Goal: Find contact information: Find contact information

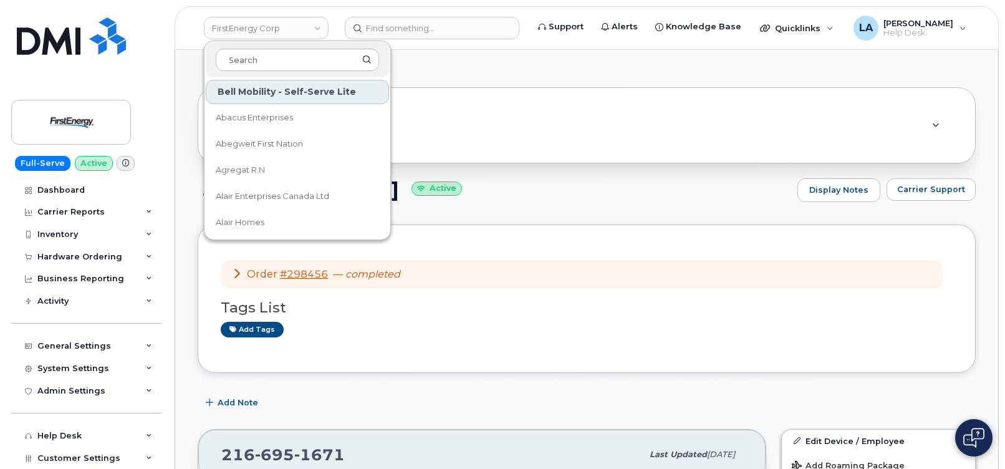
scroll to position [226, 0]
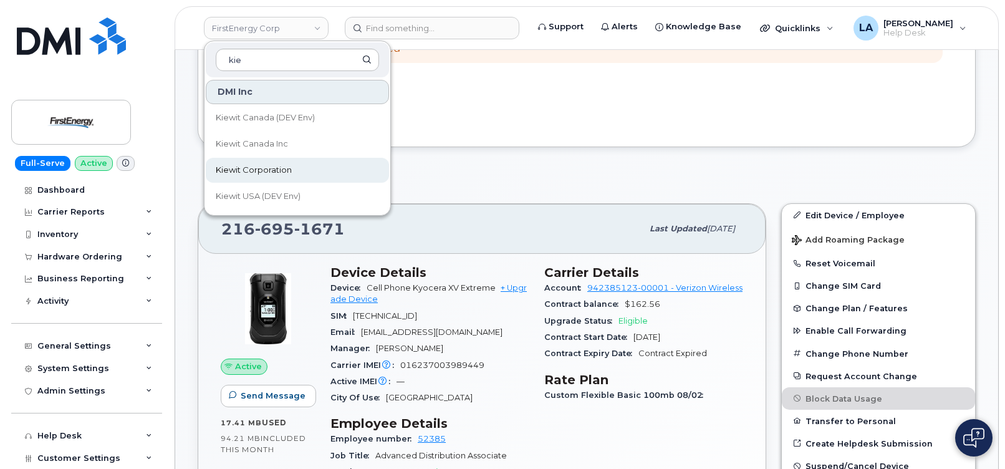
type input "kie"
click at [268, 176] on span "Kiewit Corporation" at bounding box center [254, 170] width 76 height 12
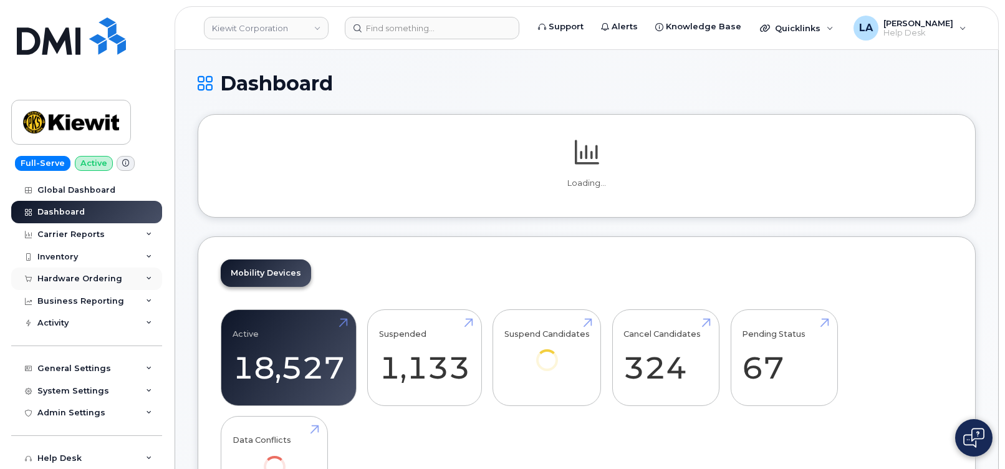
click at [60, 279] on div "Hardware Ordering" at bounding box center [79, 279] width 85 height 10
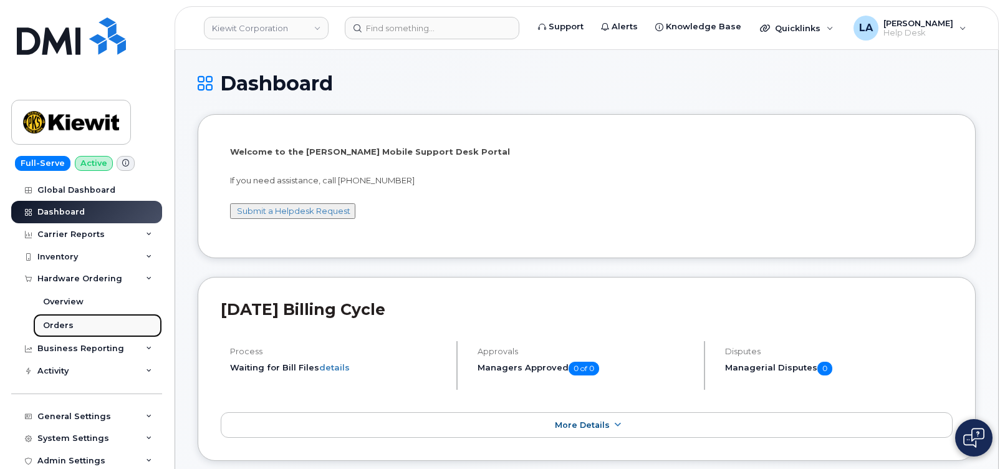
click at [59, 322] on div "Orders" at bounding box center [58, 325] width 31 height 11
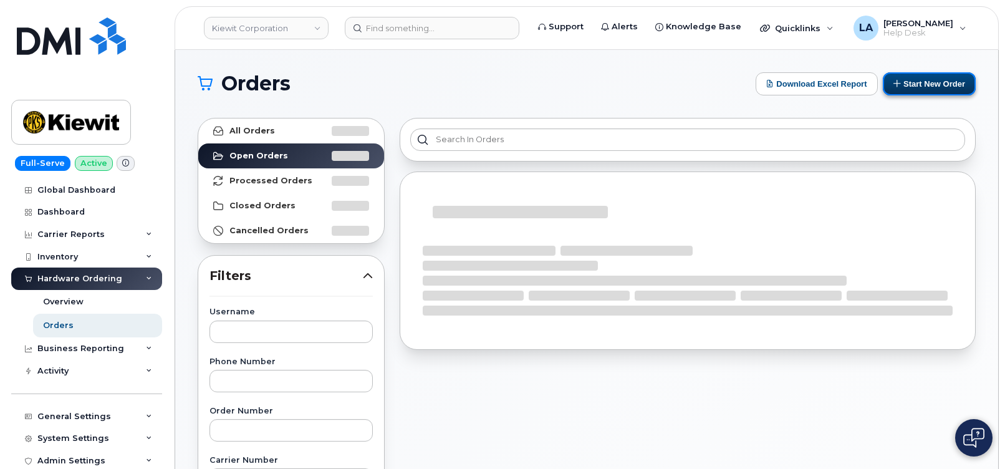
click at [911, 85] on button "Start New Order" at bounding box center [929, 83] width 93 height 23
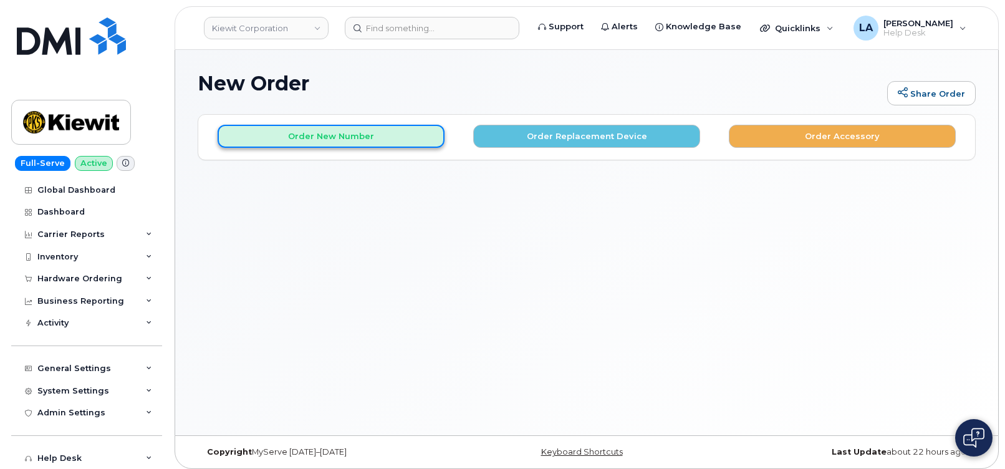
click at [370, 146] on button "Order New Number" at bounding box center [331, 136] width 227 height 23
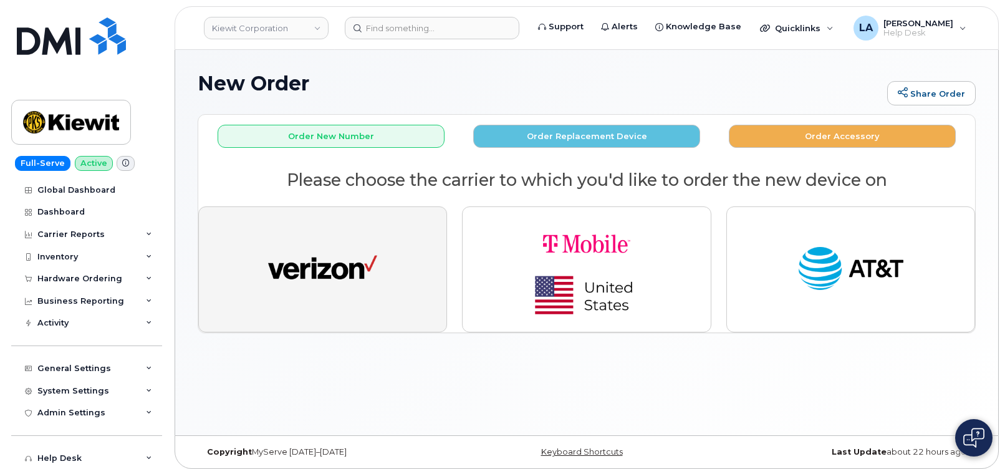
click at [381, 248] on button "button" at bounding box center [322, 269] width 249 height 126
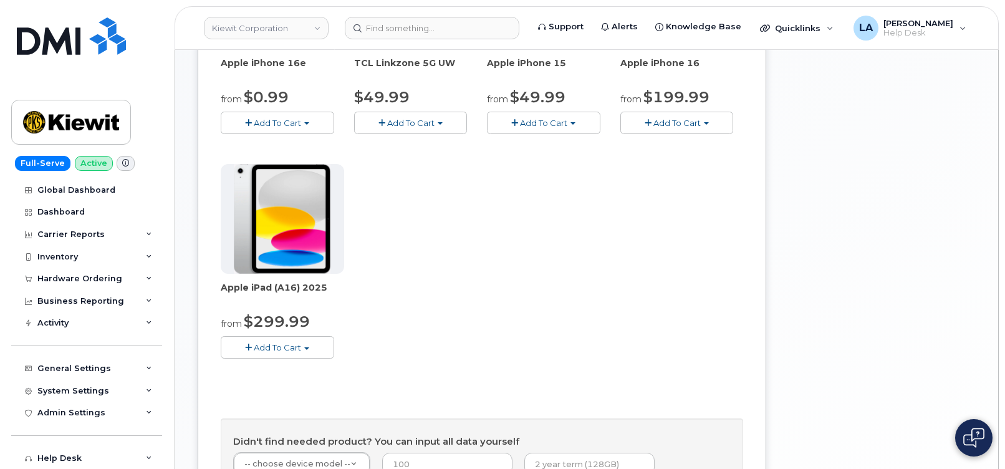
scroll to position [307, 0]
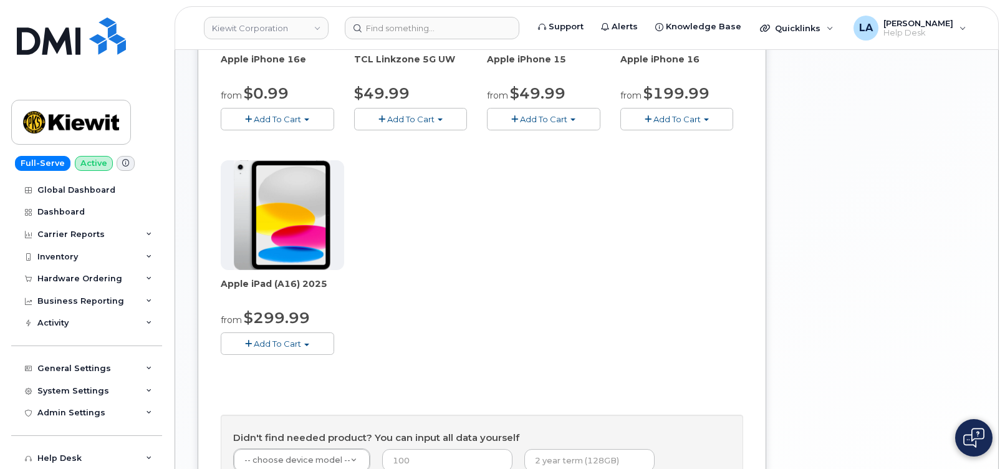
drag, startPoint x: 342, startPoint y: 284, endPoint x: 218, endPoint y: 284, distance: 124.7
click at [218, 284] on div "Order New Device Upgrade Existing Device Order Accessory Order new device and n…" at bounding box center [482, 183] width 569 height 753
copy span "Apple iPad (A16) 2025"
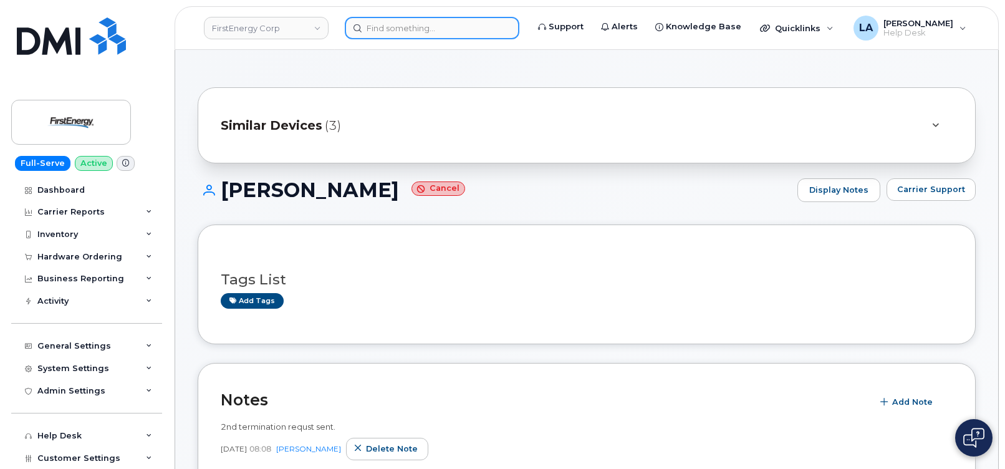
scroll to position [360, 0]
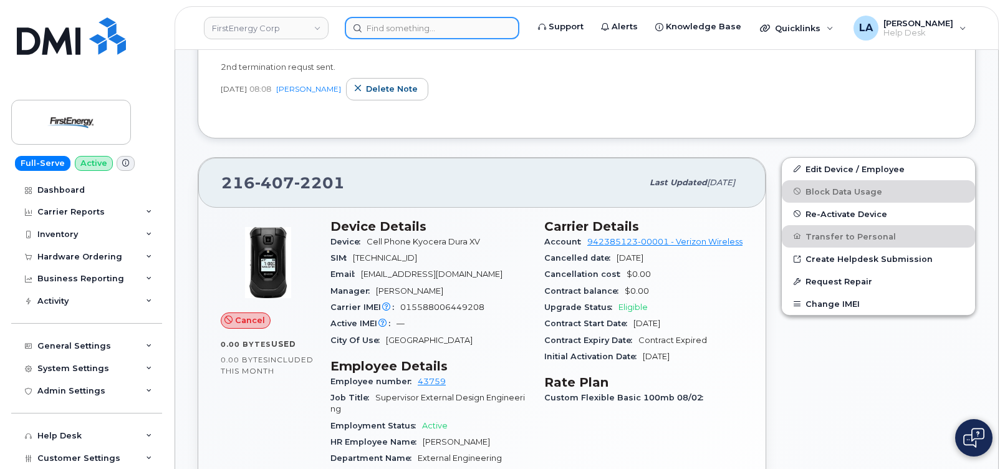
click at [447, 19] on input at bounding box center [432, 28] width 175 height 22
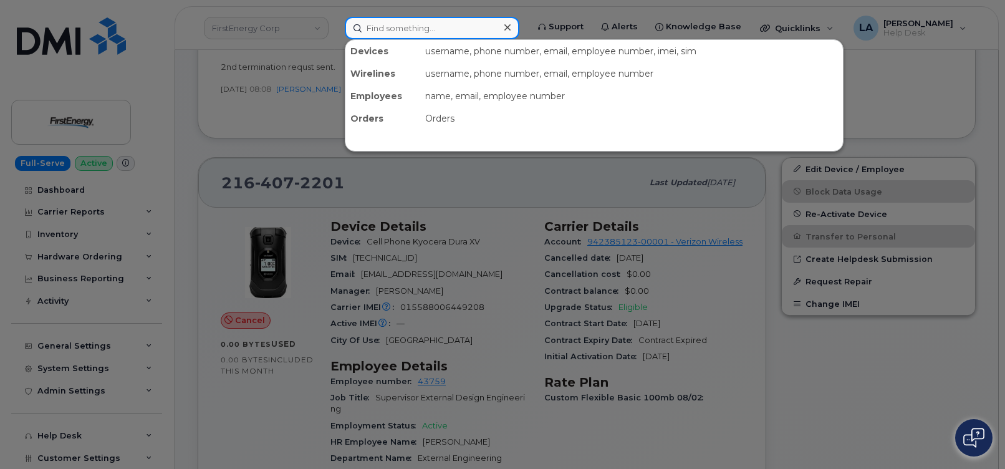
paste input "[PHONE_NUMBER]"
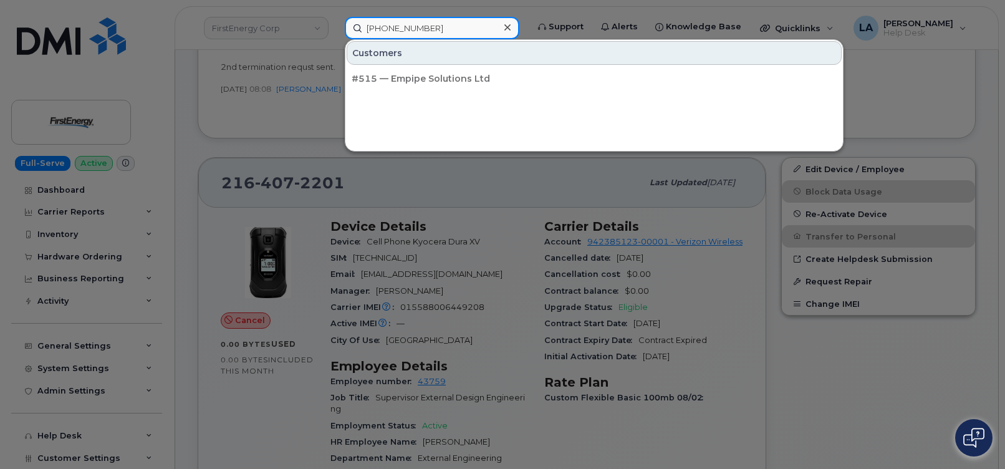
drag, startPoint x: 446, startPoint y: 28, endPoint x: 321, endPoint y: 31, distance: 126.0
click at [335, 31] on div "[PHONE_NUMBER] Customers #515 — Empipe Solutions Ltd" at bounding box center [432, 28] width 195 height 22
paste input "-718-9346"
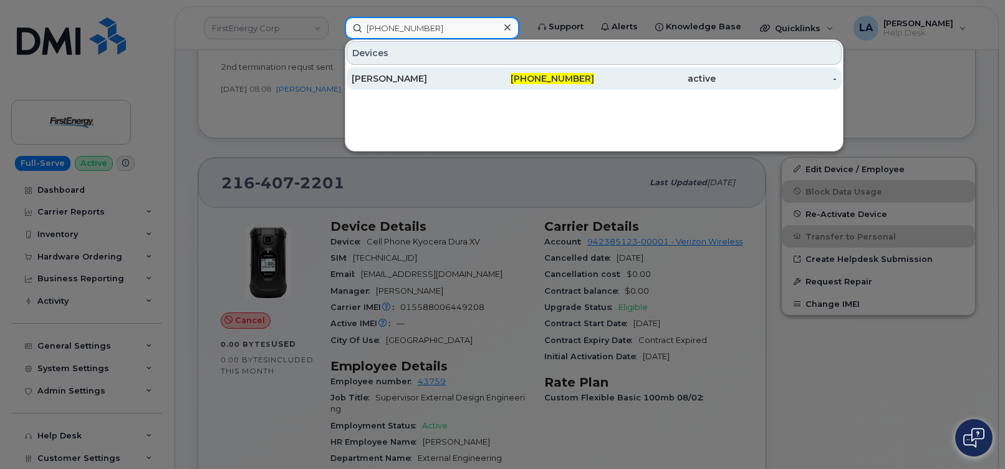
type input "515-718-9346"
click at [380, 76] on div "[PERSON_NAME]" at bounding box center [413, 78] width 122 height 12
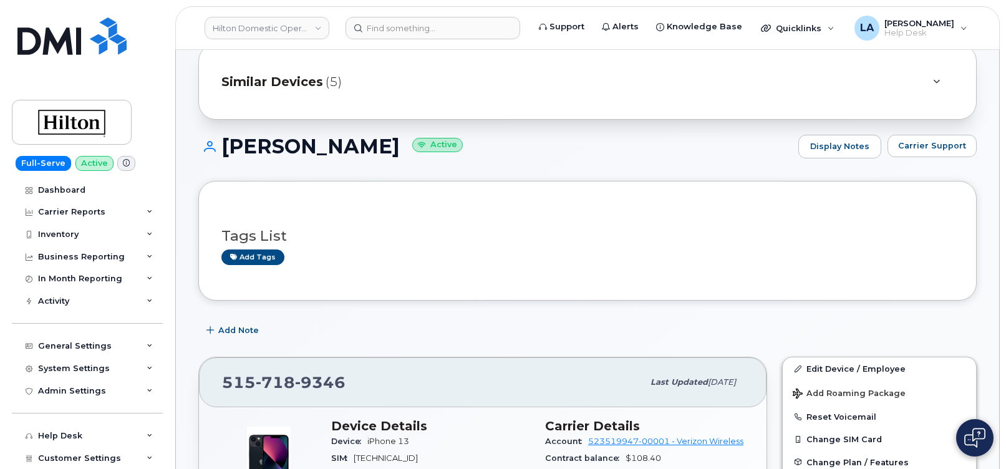
scroll to position [23, 0]
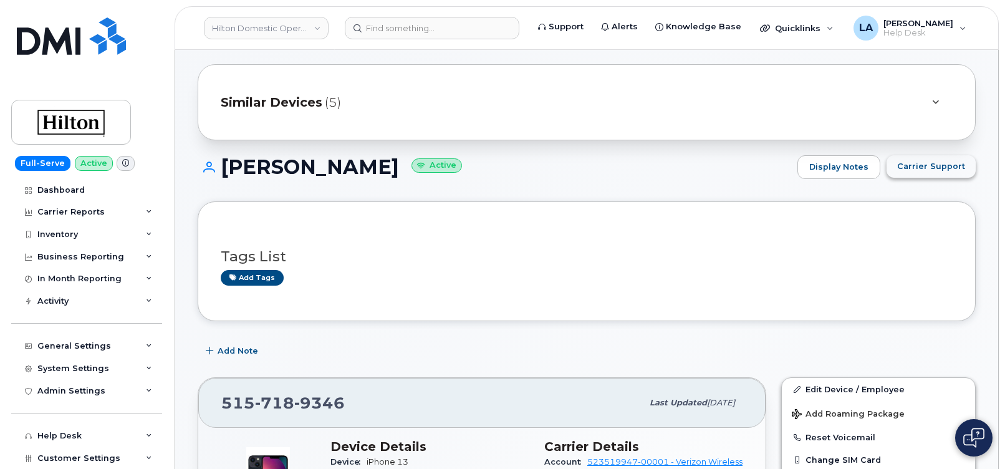
click at [903, 168] on span "Carrier Support" at bounding box center [931, 166] width 68 height 12
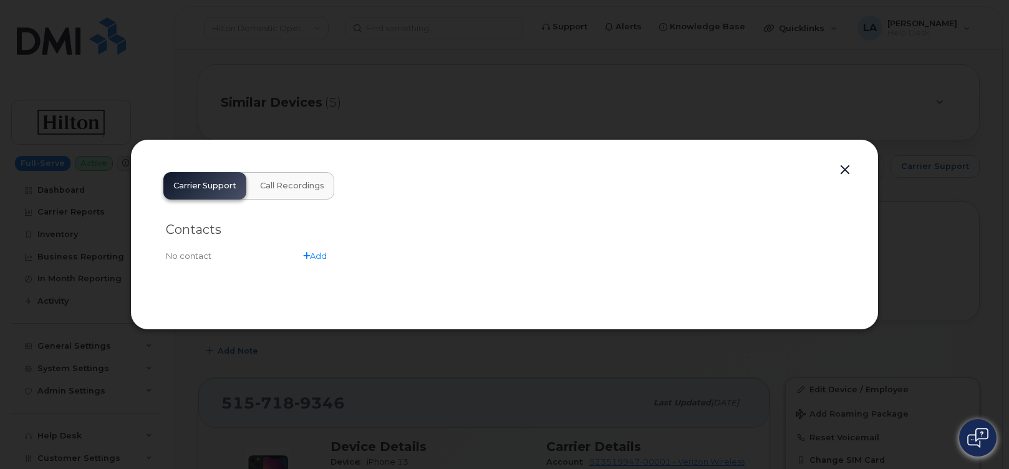
click at [841, 163] on button "button" at bounding box center [845, 170] width 19 height 17
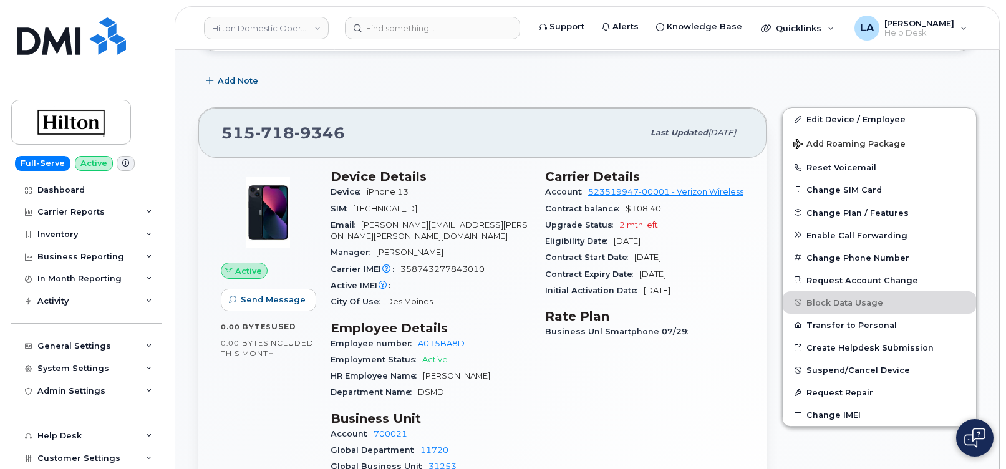
scroll to position [290, 0]
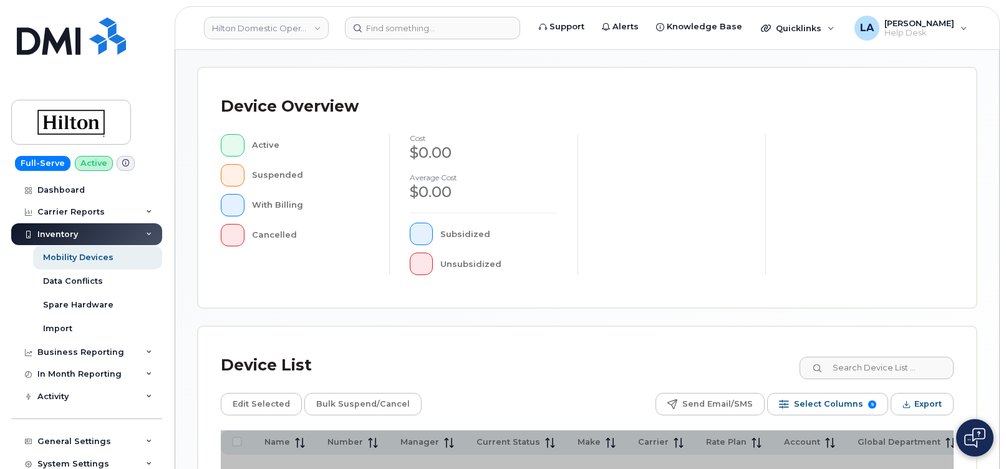
scroll to position [440, 0]
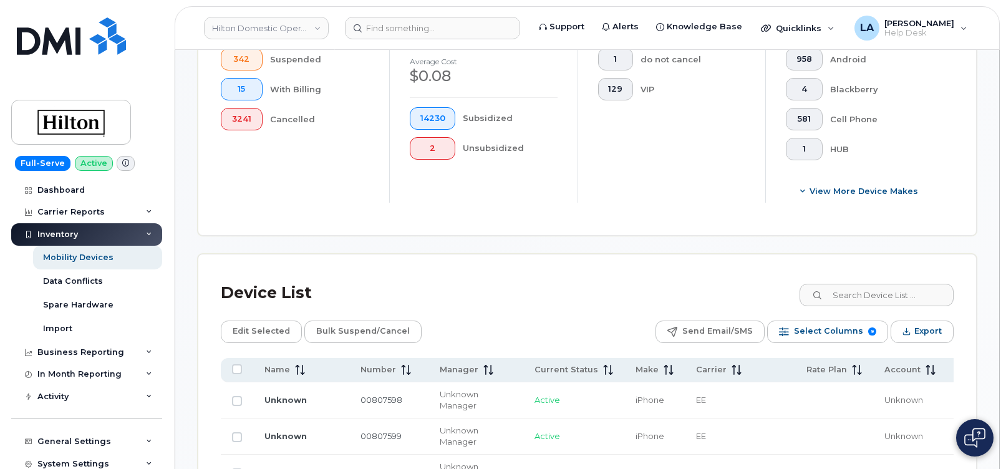
scroll to position [472, 0]
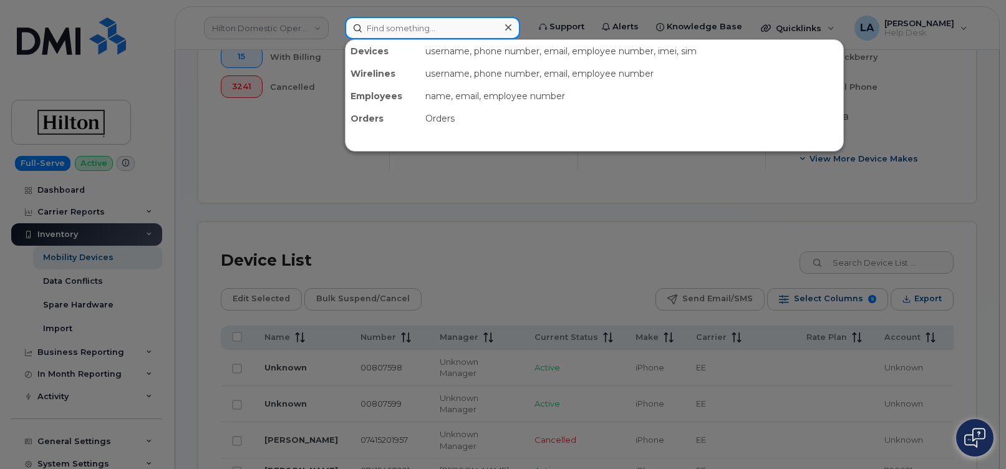
click at [404, 34] on input at bounding box center [432, 28] width 175 height 22
paste input "814-591-1361"
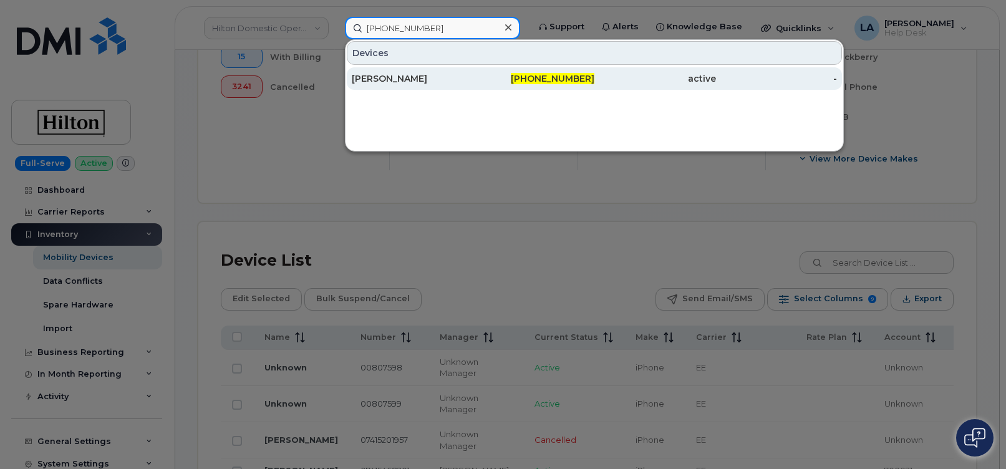
type input "814-591-1361"
click at [418, 82] on div "NEIL A BUMBARGER" at bounding box center [413, 78] width 122 height 12
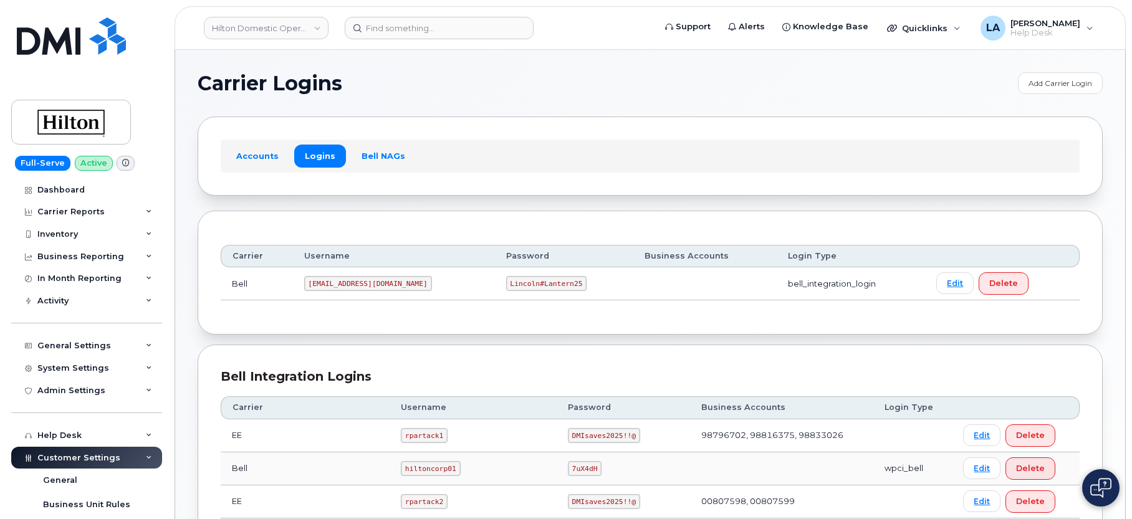
click at [369, 281] on code "[EMAIL_ADDRESS][DOMAIN_NAME]" at bounding box center [368, 283] width 128 height 15
copy code "[EMAIL_ADDRESS][DOMAIN_NAME]"
drag, startPoint x: 538, startPoint y: 282, endPoint x: 468, endPoint y: 279, distance: 69.9
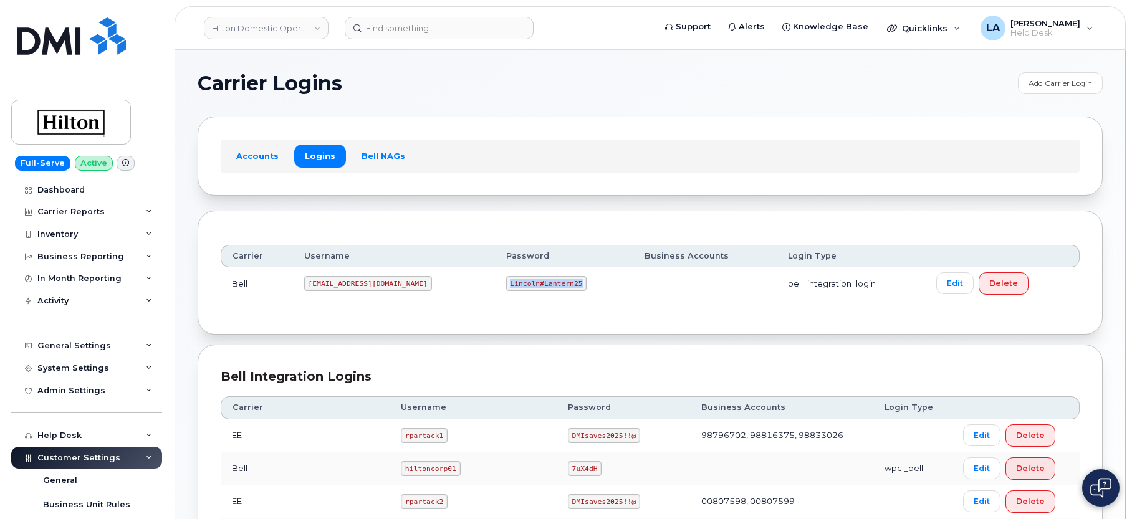
click at [506, 279] on code "Lincoln#Lantern25" at bounding box center [546, 283] width 81 height 15
copy code "Lincoln#Lantern25"
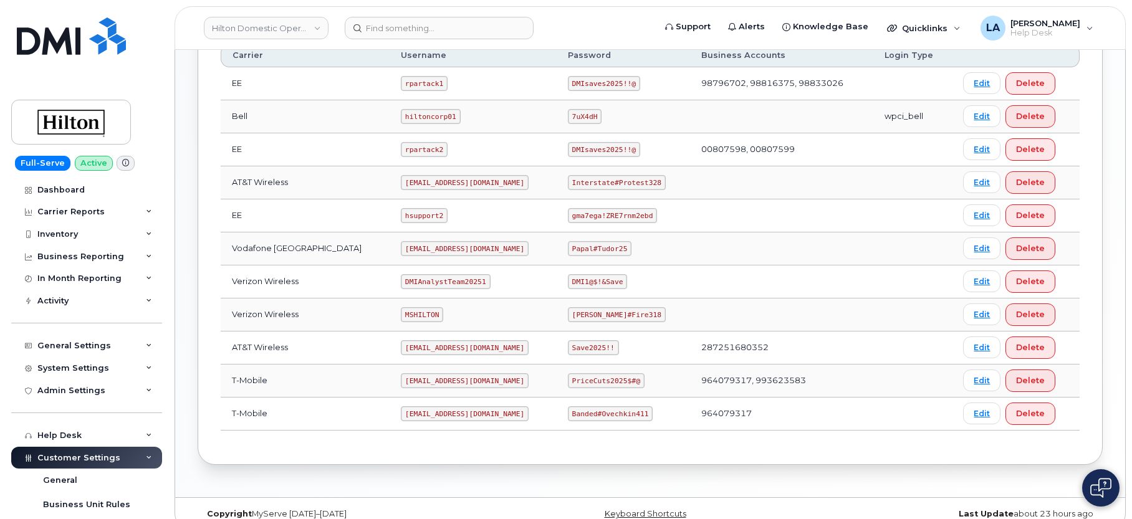
scroll to position [370, 0]
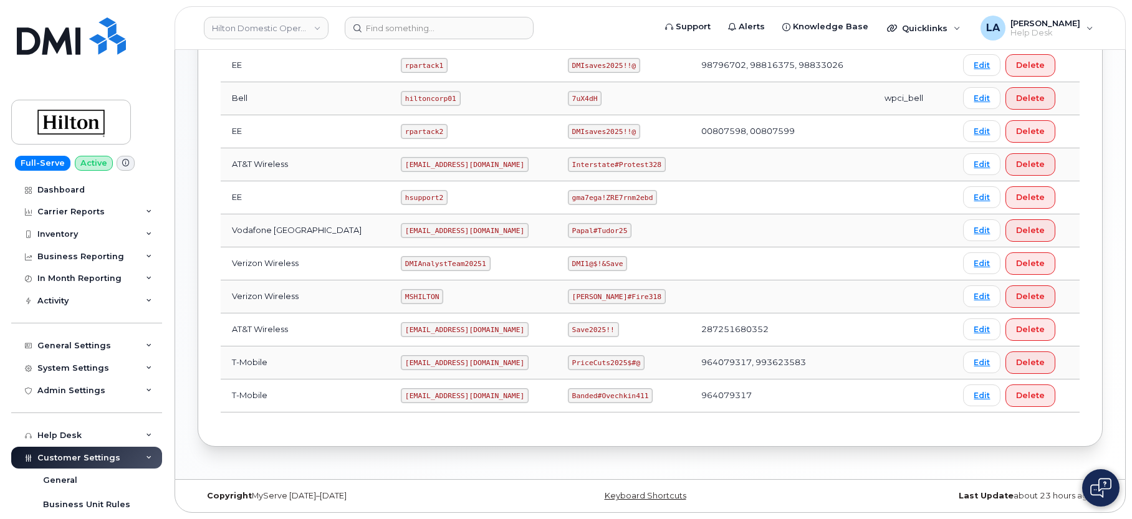
click at [401, 296] on code "MSHILTON" at bounding box center [422, 296] width 42 height 15
copy code "MSHILTON"
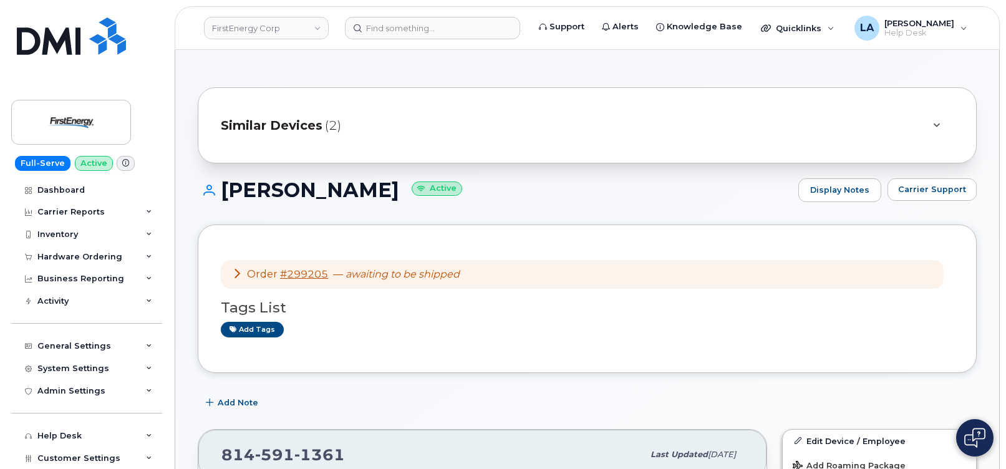
drag, startPoint x: 1004, startPoint y: 117, endPoint x: 1005, endPoint y: 143, distance: 26.8
drag, startPoint x: 435, startPoint y: 189, endPoint x: 223, endPoint y: 185, distance: 212.7
click at [223, 185] on h1 "[PERSON_NAME] Active" at bounding box center [495, 190] width 594 height 22
copy h1 "[PERSON_NAME]"
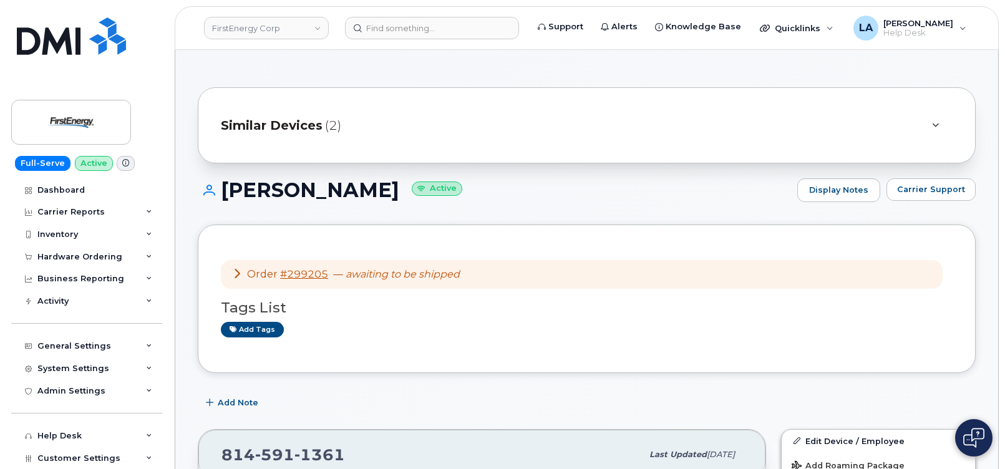
drag, startPoint x: 1003, startPoint y: 74, endPoint x: 1003, endPoint y: 115, distance: 41.2
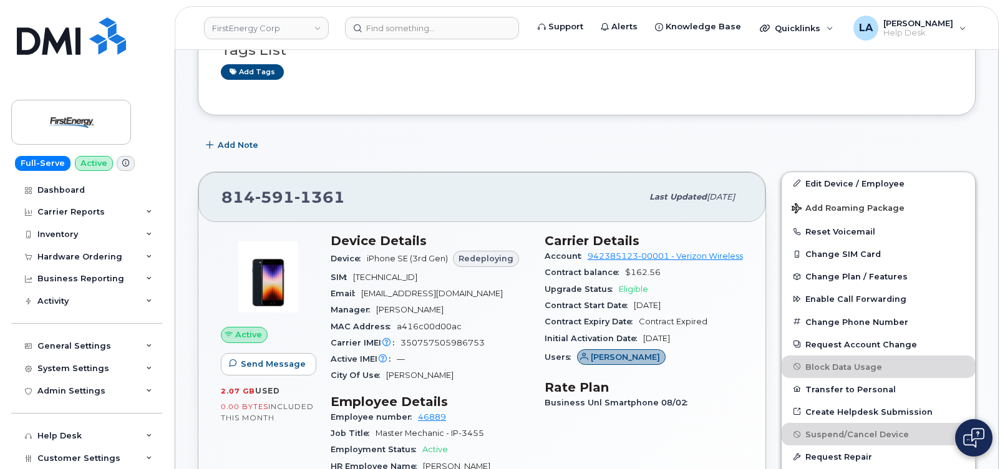
scroll to position [264, 0]
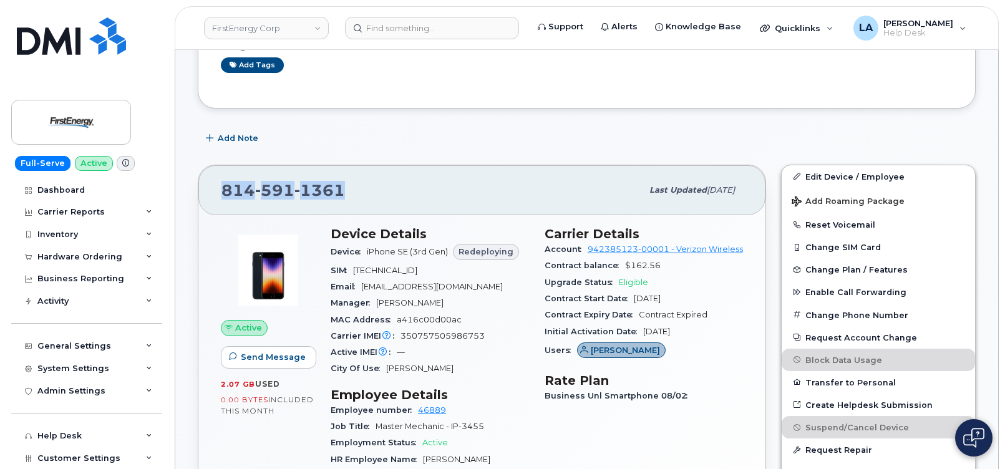
drag, startPoint x: 273, startPoint y: 181, endPoint x: 220, endPoint y: 186, distance: 53.9
click at [220, 186] on div "[PHONE_NUMBER] Last updated [DATE]" at bounding box center [481, 190] width 567 height 50
copy span "[PHONE_NUMBER]"
